Goal: Navigation & Orientation: Go to known website

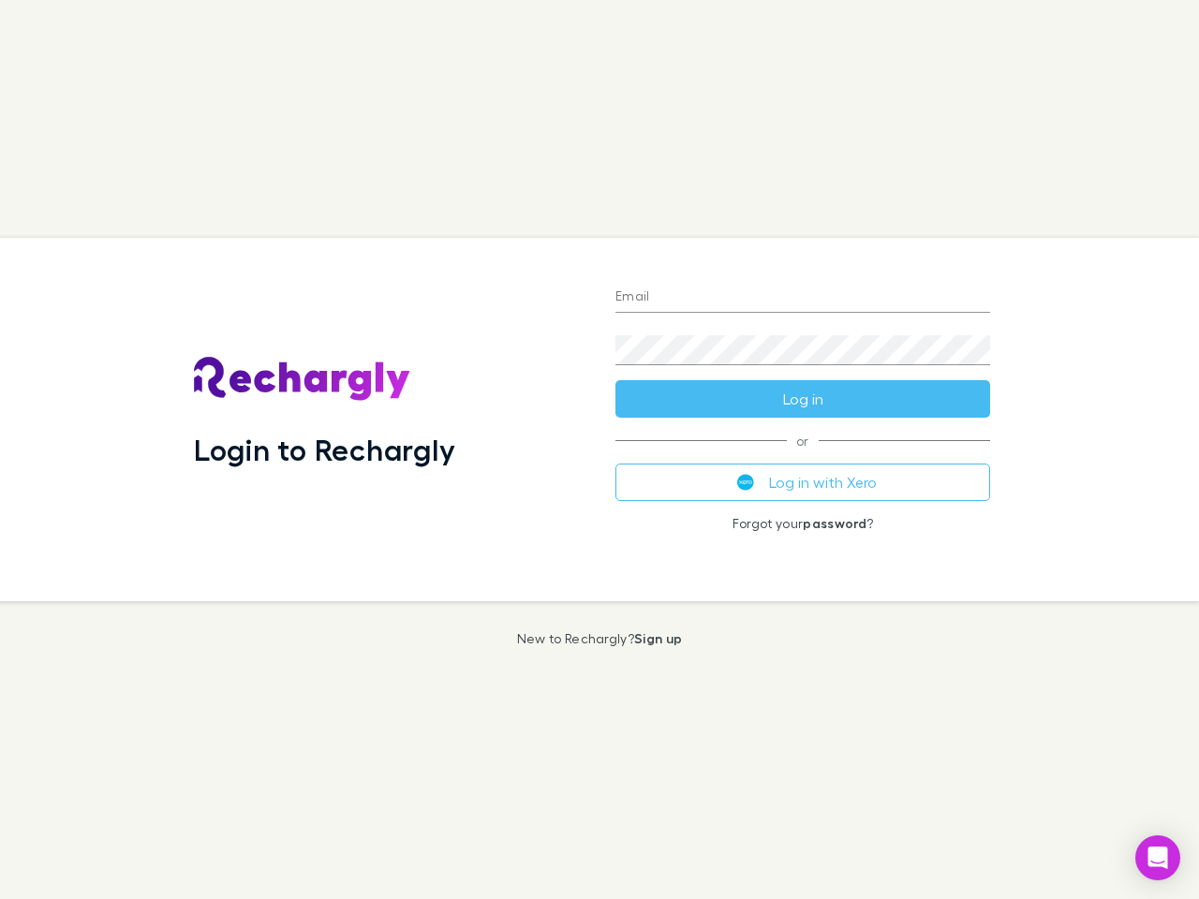
click at [599, 450] on div "Login to Rechargly" at bounding box center [389, 419] width 421 height 363
click at [803, 298] on input "Email" at bounding box center [802, 298] width 375 height 30
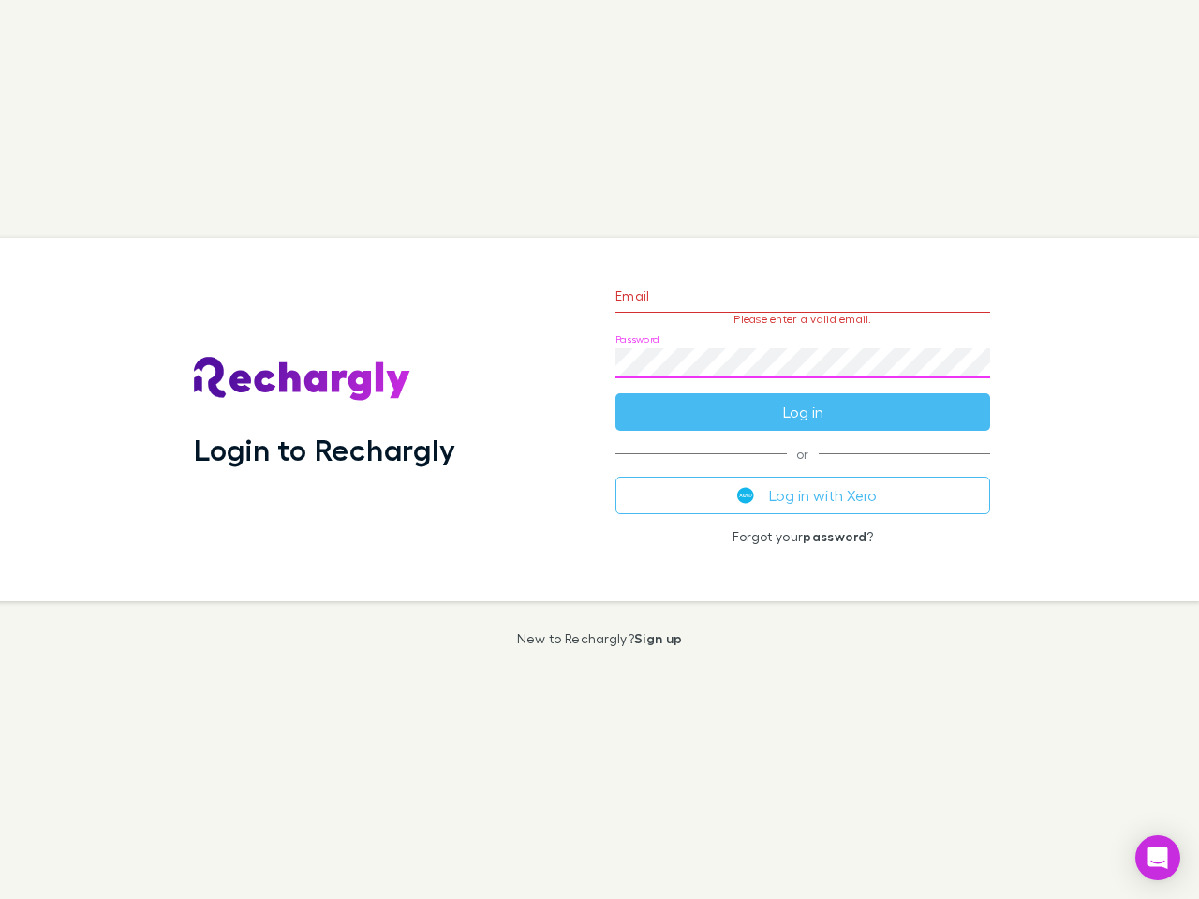
click at [803, 399] on form "Email Please enter a valid email. Password Log in" at bounding box center [802, 349] width 375 height 163
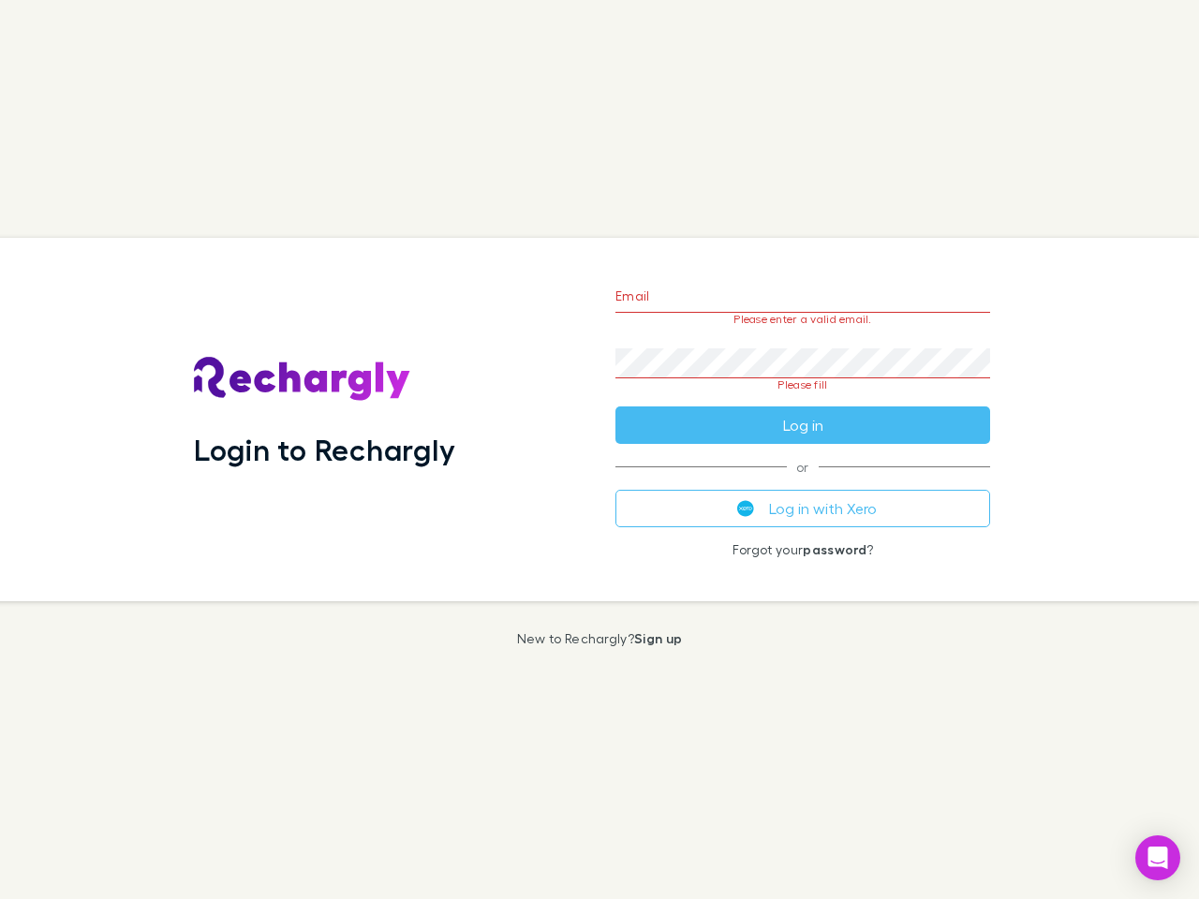
click at [803, 482] on div "Email Please enter a valid email. Password Please fill Log in or Log in with Xe…" at bounding box center [802, 419] width 405 height 363
click at [1157, 858] on icon "Open Intercom Messenger" at bounding box center [1158, 858] width 20 height 22
